Goal: Find specific page/section: Find specific page/section

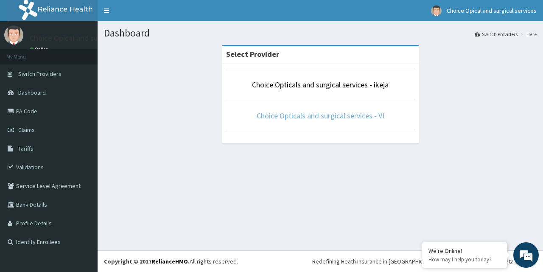
click at [341, 117] on link "Choice Opticals and surgical services - VI" at bounding box center [321, 116] width 128 height 10
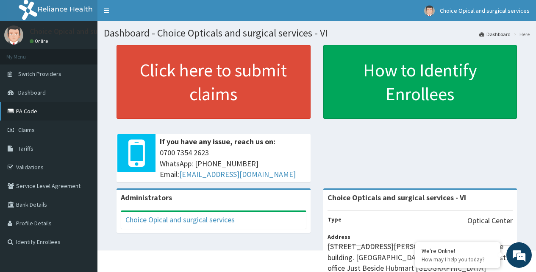
click at [29, 109] on link "PA Code" at bounding box center [49, 111] width 98 height 19
